Goal: Information Seeking & Learning: Find specific fact

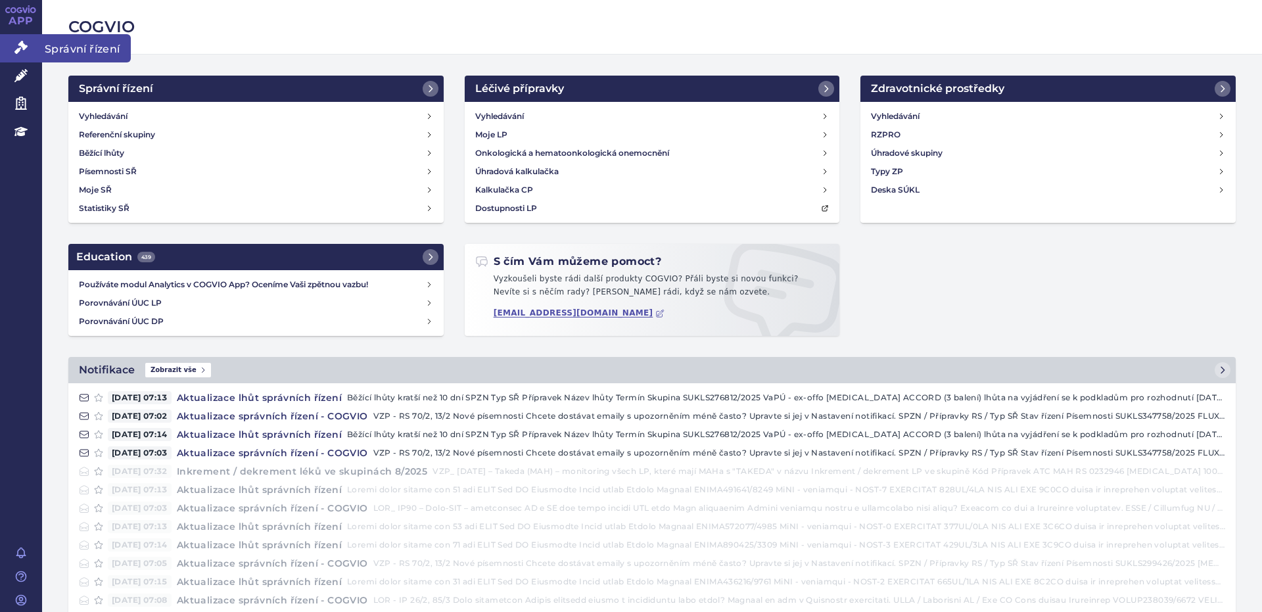
click at [60, 45] on span "Správní řízení" at bounding box center [86, 48] width 89 height 28
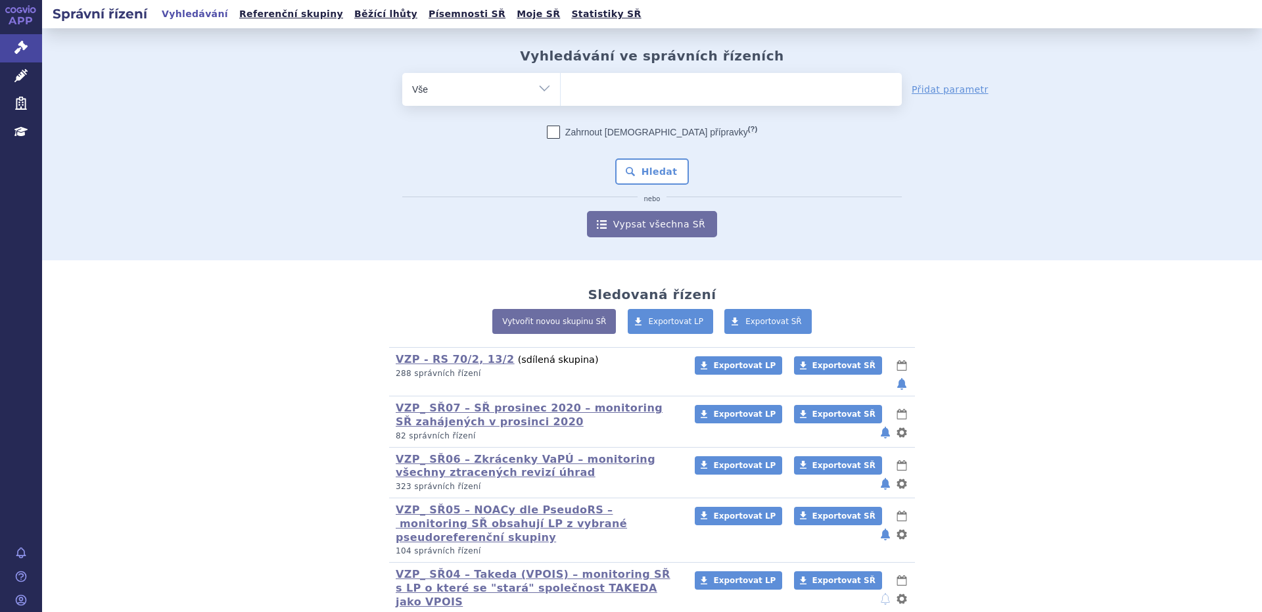
click at [540, 87] on select "Vše Spisová značka Typ SŘ Přípravek/SUKL kód Účastník/Držitel" at bounding box center [481, 88] width 158 height 30
select select "filter-product"
click at [402, 73] on select "Vše Spisová značka Typ SŘ Přípravek/SUKL kód Účastník/Držitel" at bounding box center [481, 88] width 158 height 30
click at [607, 90] on ul at bounding box center [731, 87] width 341 height 28
click at [561, 90] on select at bounding box center [560, 88] width 1 height 33
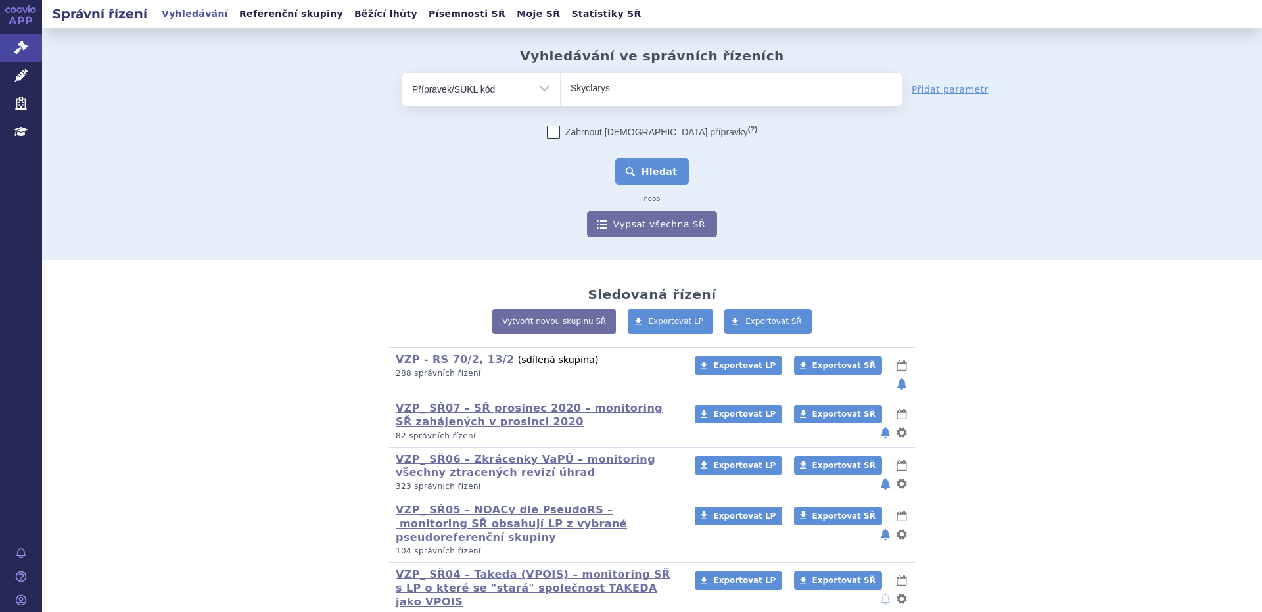
type input "Skyclarys"
click at [664, 172] on button "Hledat" at bounding box center [652, 171] width 74 height 26
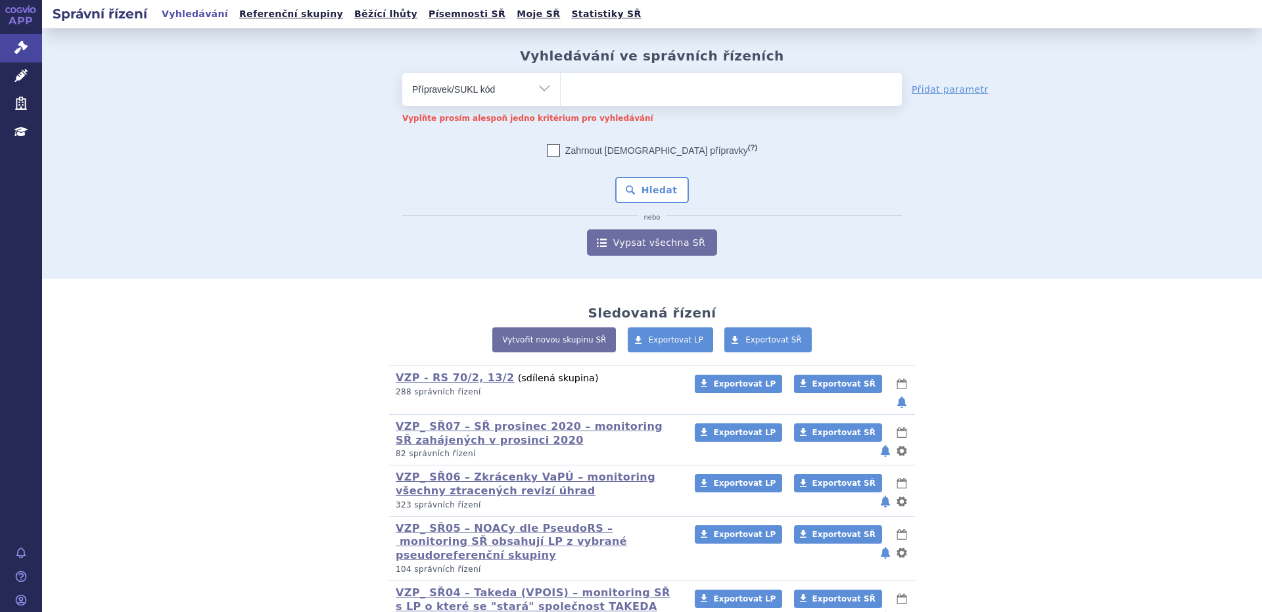
click at [575, 97] on li at bounding box center [604, 87] width 69 height 19
click at [561, 97] on select at bounding box center [560, 88] width 1 height 33
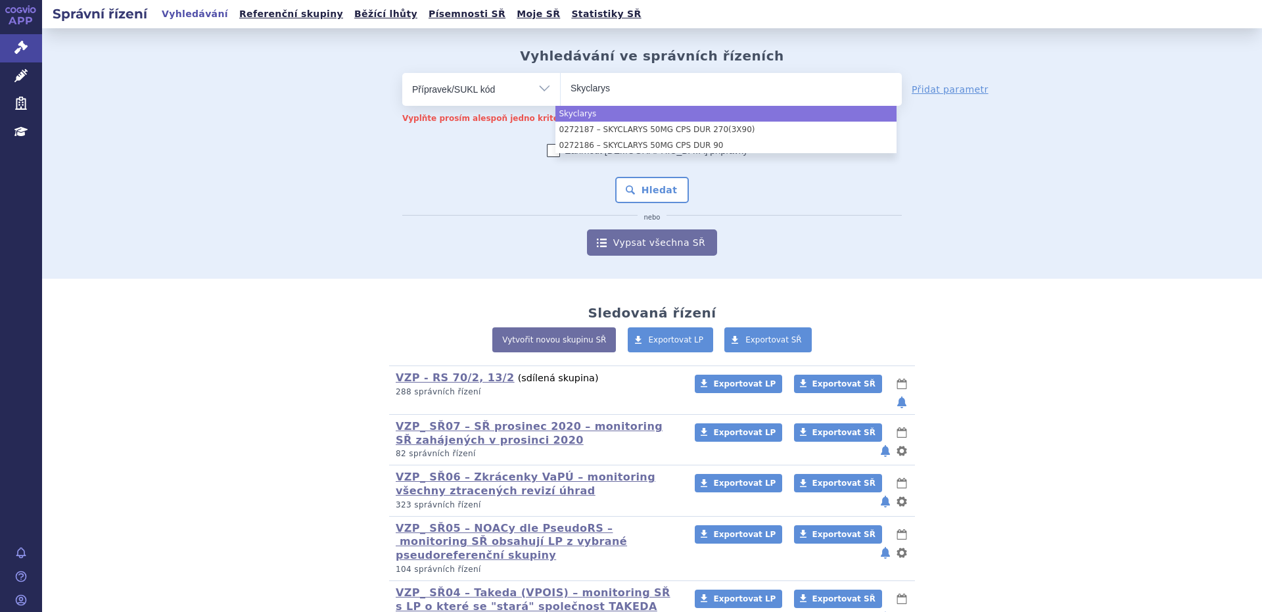
type input "Skyclarys"
select select "Skyclarys"
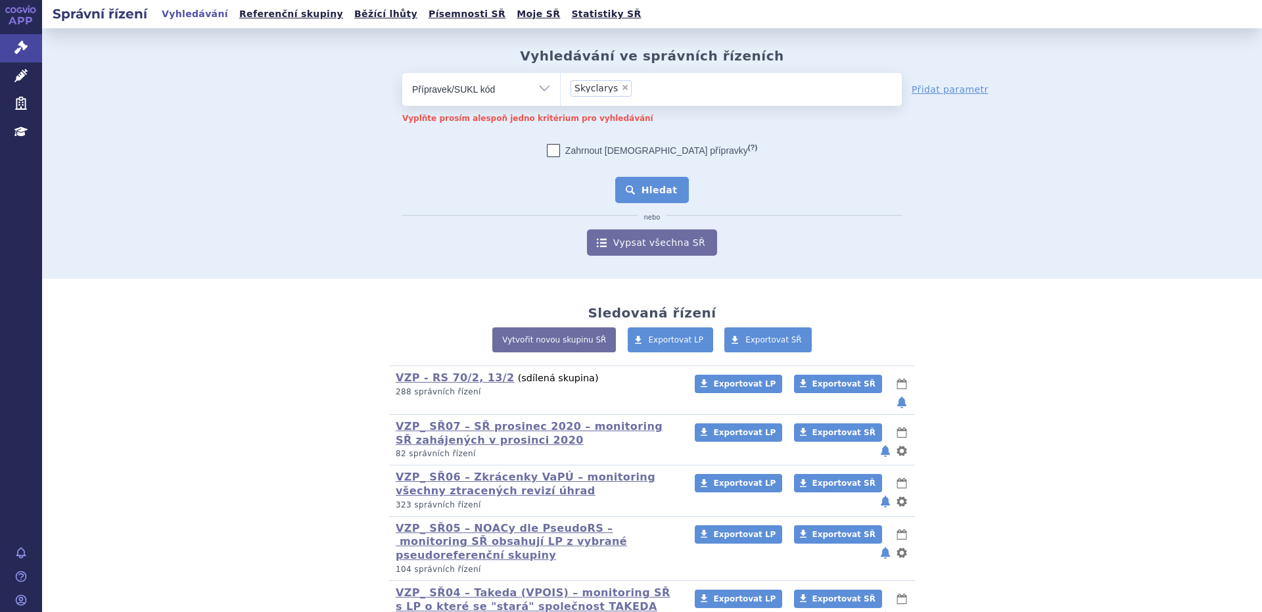
click at [643, 189] on button "Hledat" at bounding box center [652, 190] width 74 height 26
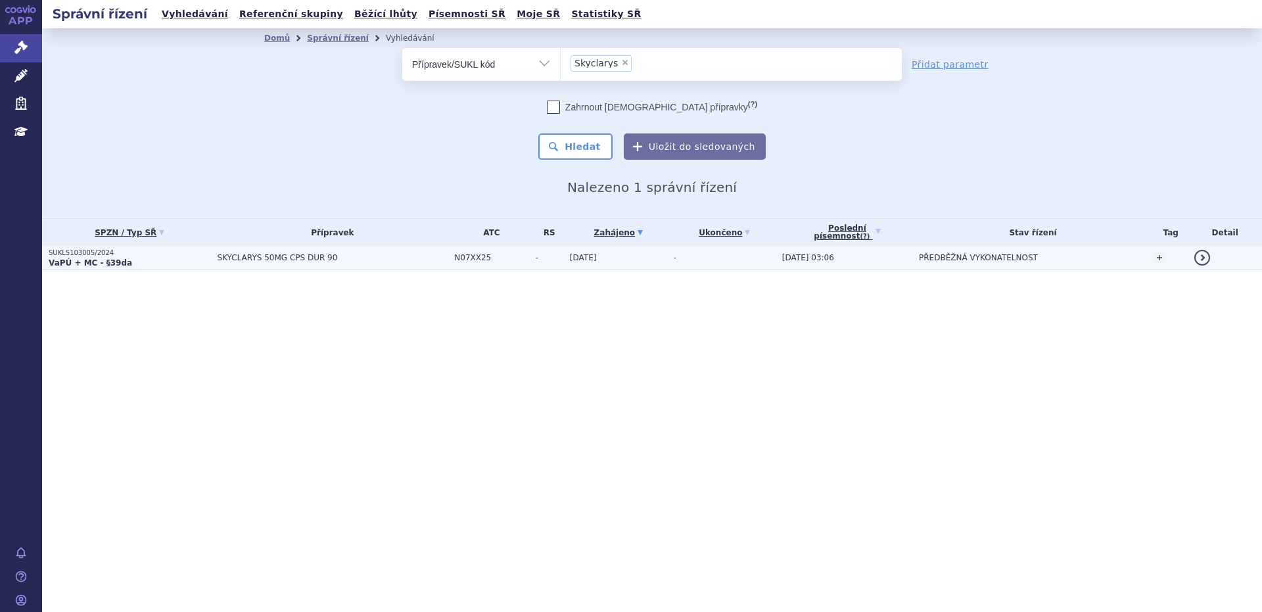
click at [81, 263] on strong "VaPÚ + MC - §39da" at bounding box center [90, 262] width 83 height 9
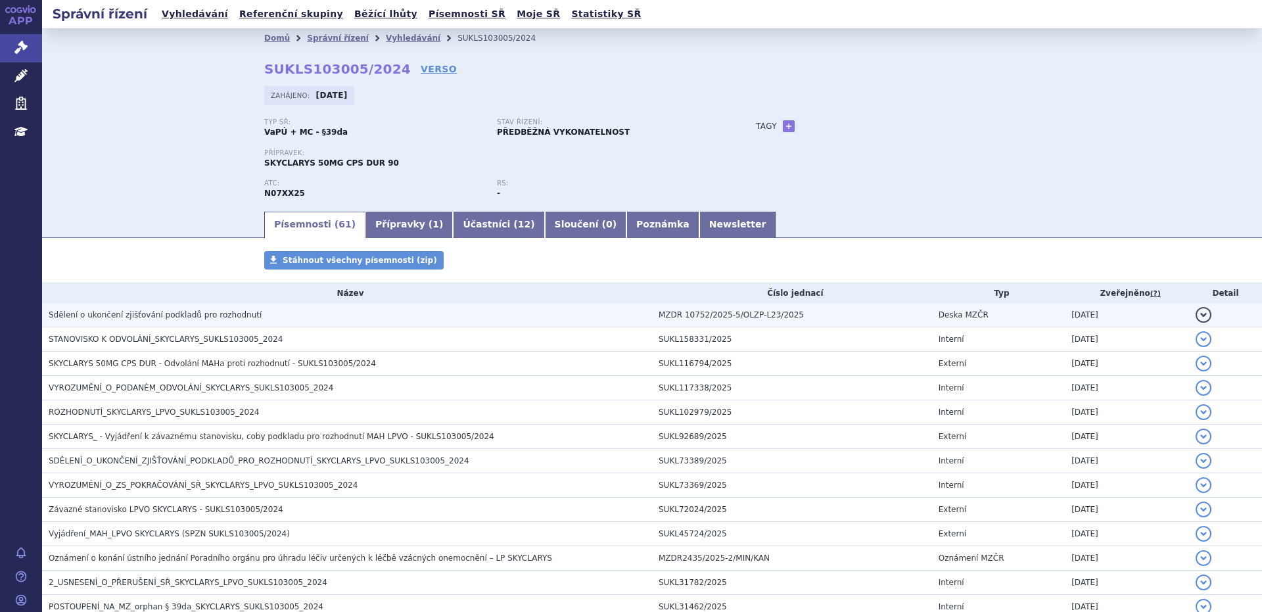
click at [126, 317] on span "Sdělení o ukončení zjišťování podkladů pro rozhodnutí" at bounding box center [155, 314] width 213 height 9
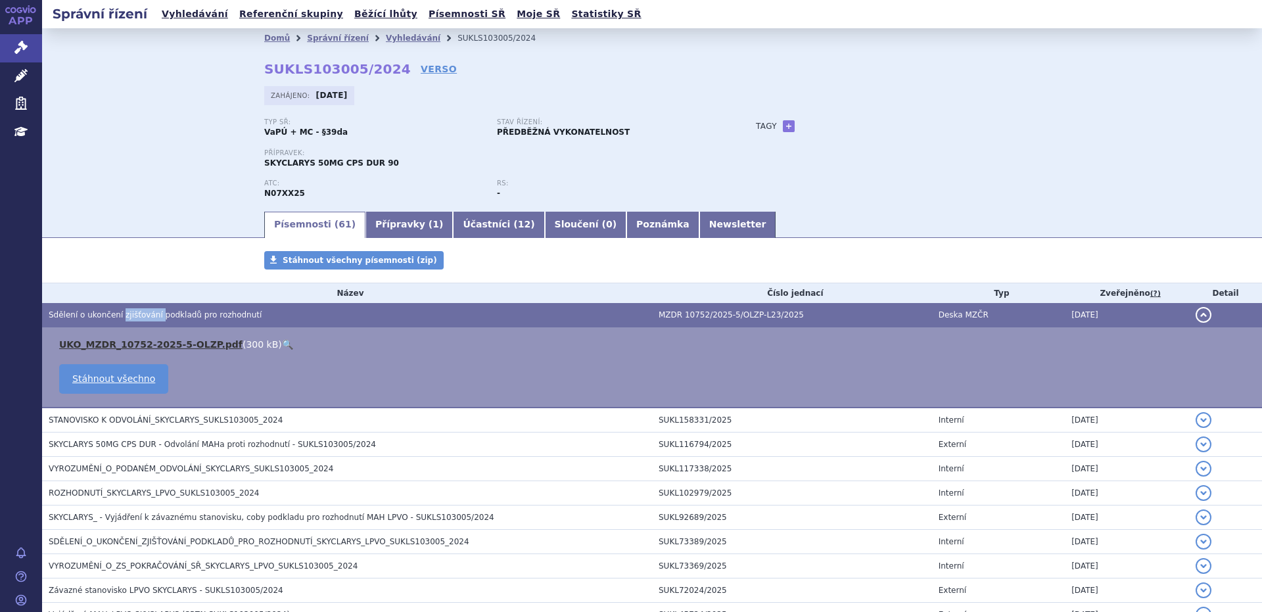
click at [127, 346] on link "UKO_MZDR_10752-2025-5-OLZP.pdf" at bounding box center [150, 344] width 183 height 11
